Goal: Information Seeking & Learning: Learn about a topic

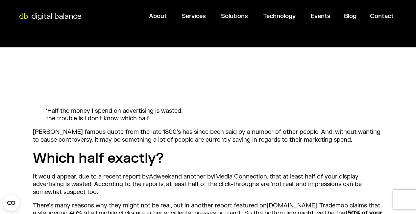
scroll to position [101, 0]
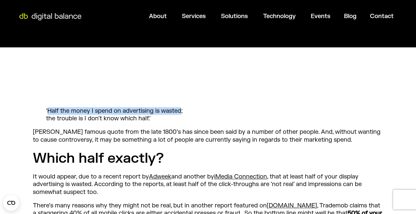
drag, startPoint x: 181, startPoint y: 109, endPoint x: 48, endPoint y: 110, distance: 132.9
click at [48, 110] on p "‘Half the money I spend on advertising is wasted; the trouble is I don’t know w…" at bounding box center [208, 114] width 324 height 15
copy p "Half the money I spend on advertising is wasted"
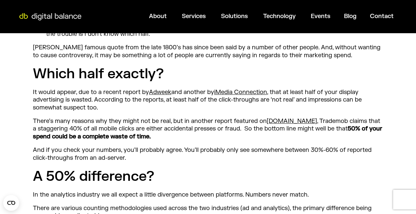
scroll to position [0, 0]
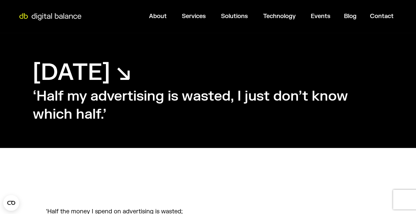
click at [191, 139] on div "September 19, 2014 ↘︎ ‘Half my advertising is wasted, I just don’t know which h…" at bounding box center [208, 90] width 416 height 115
click at [66, 19] on img at bounding box center [50, 16] width 68 height 7
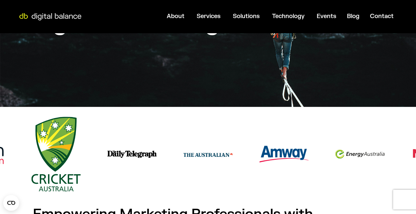
scroll to position [91, 0]
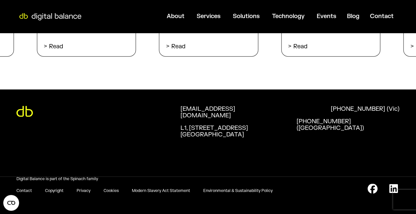
scroll to position [1378, 0]
